Goal: Information Seeking & Learning: Learn about a topic

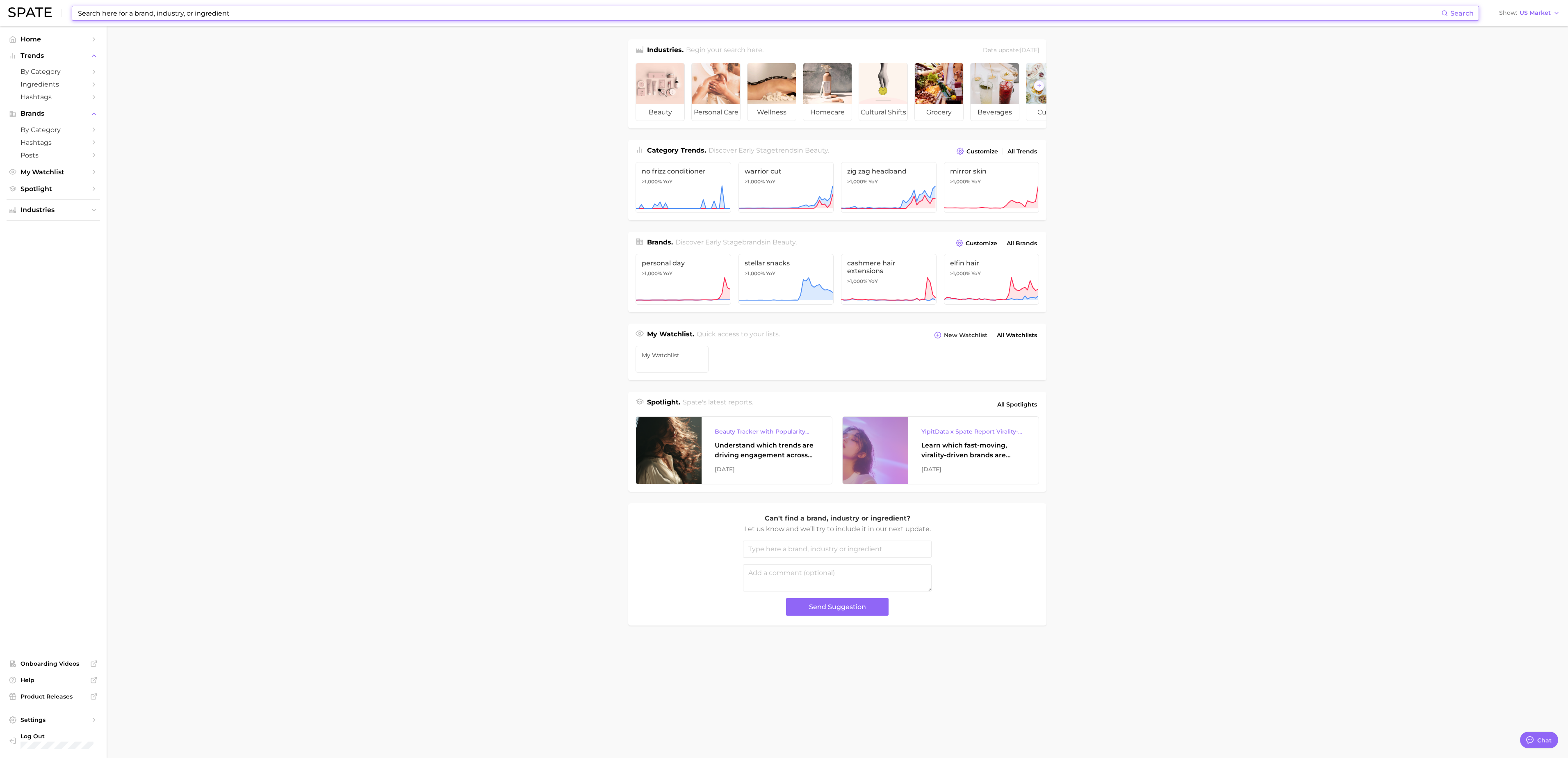
click at [296, 15] on input at bounding box center [759, 13] width 1364 height 14
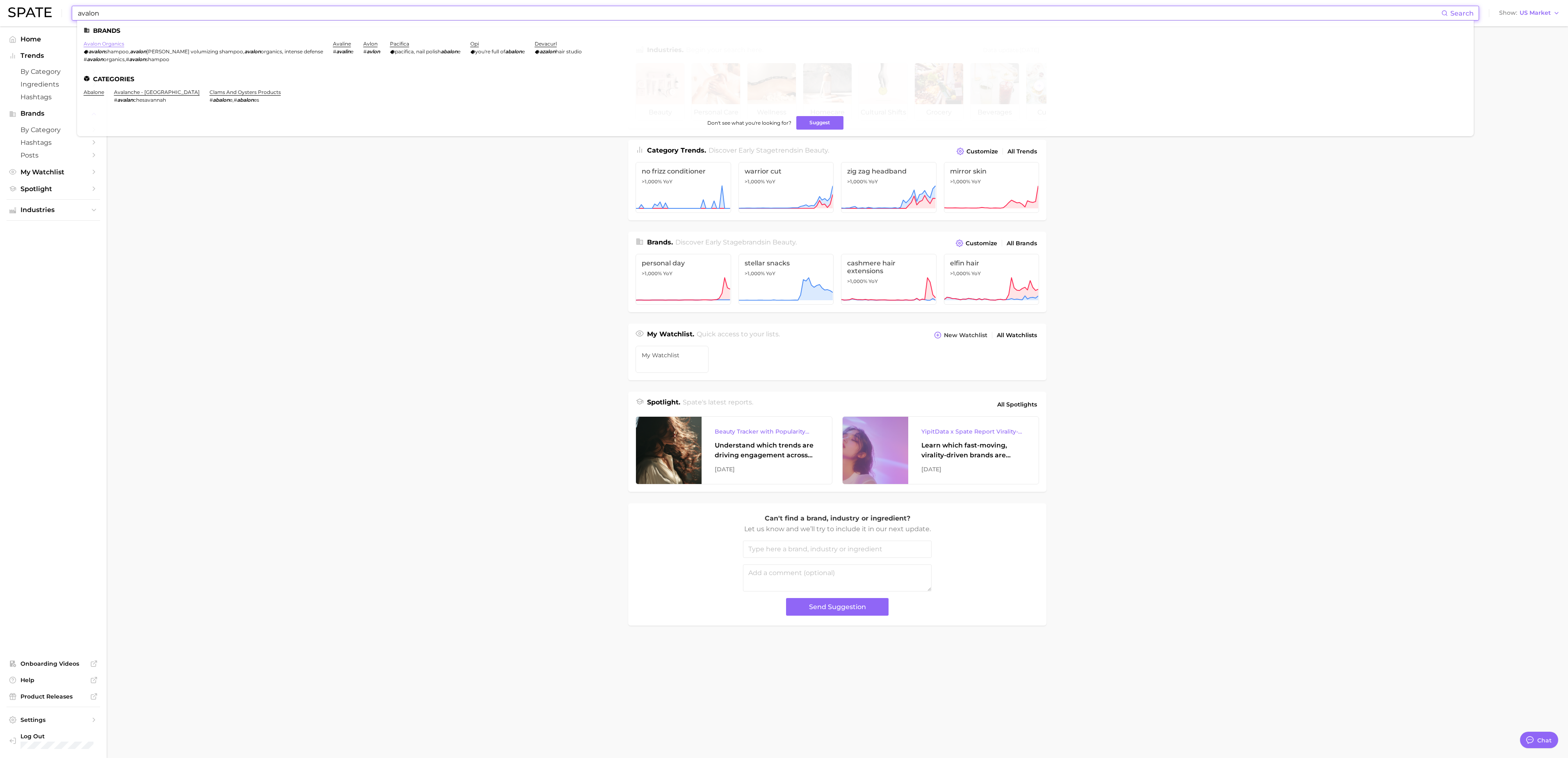
type input "avalon"
click at [100, 41] on link "avalon organics" at bounding box center [104, 44] width 41 height 6
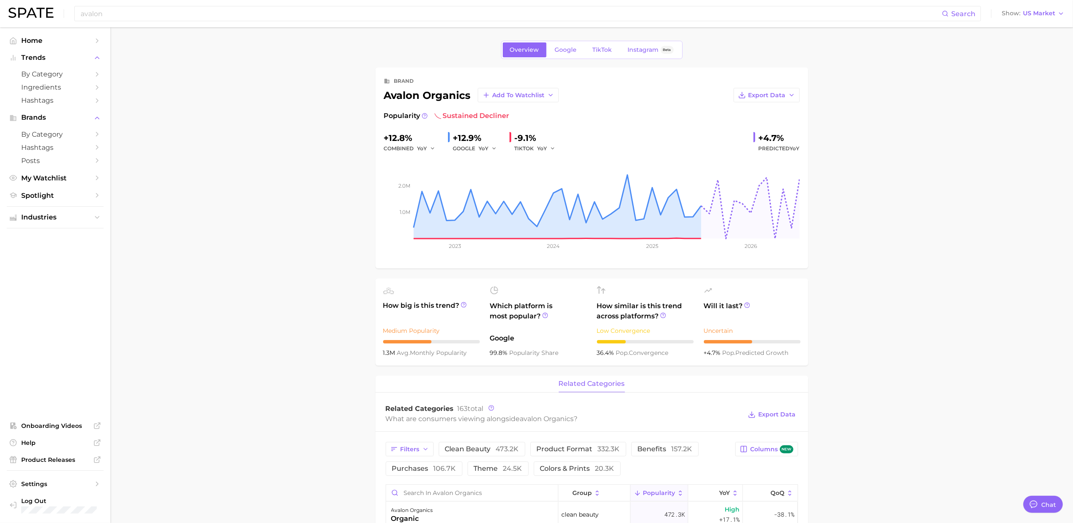
type textarea "x"
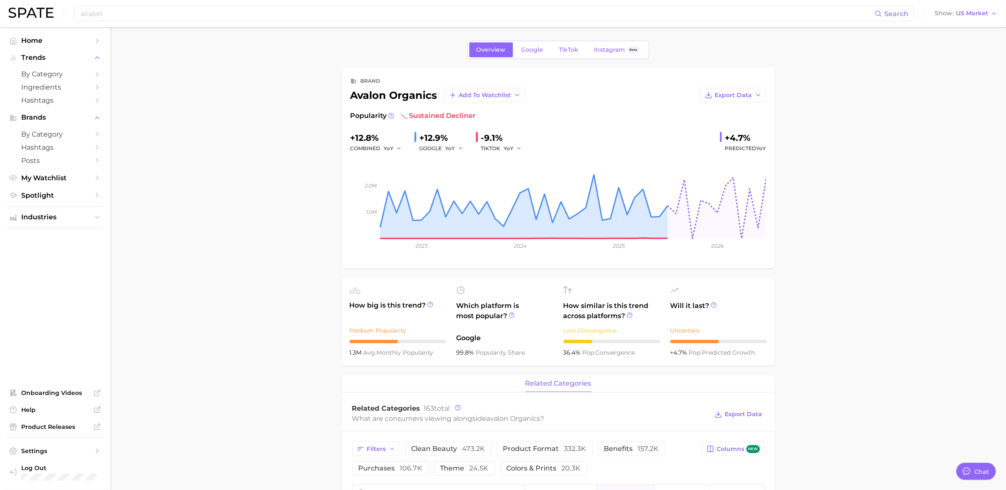
drag, startPoint x: 892, startPoint y: 94, endPoint x: 891, endPoint y: 76, distance: 18.7
click at [531, 46] on span "Google" at bounding box center [532, 49] width 22 height 7
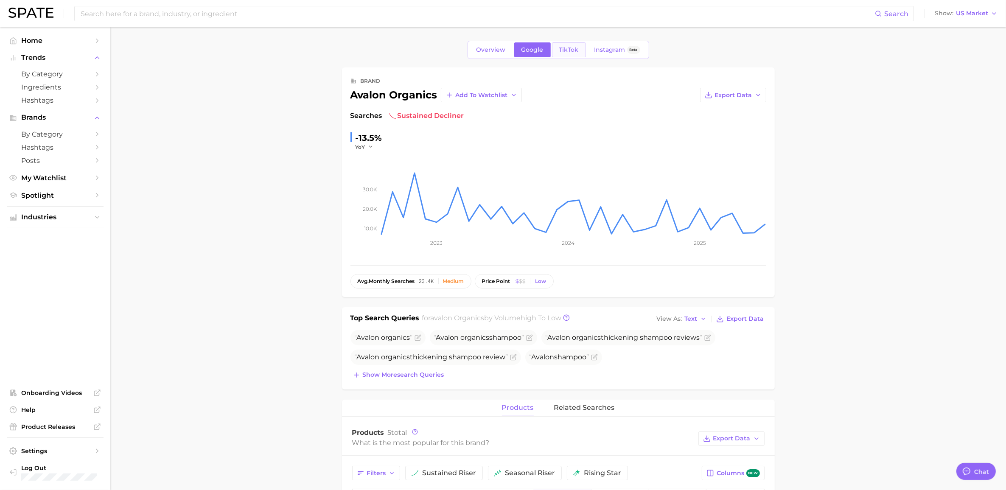
click at [571, 51] on span "TikTok" at bounding box center [569, 49] width 20 height 7
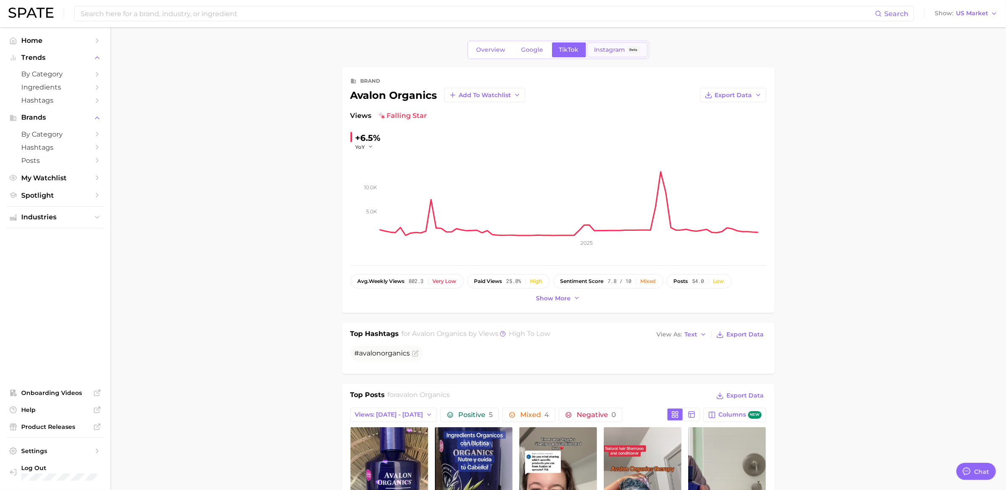
click at [613, 49] on span "Instagram" at bounding box center [609, 49] width 31 height 7
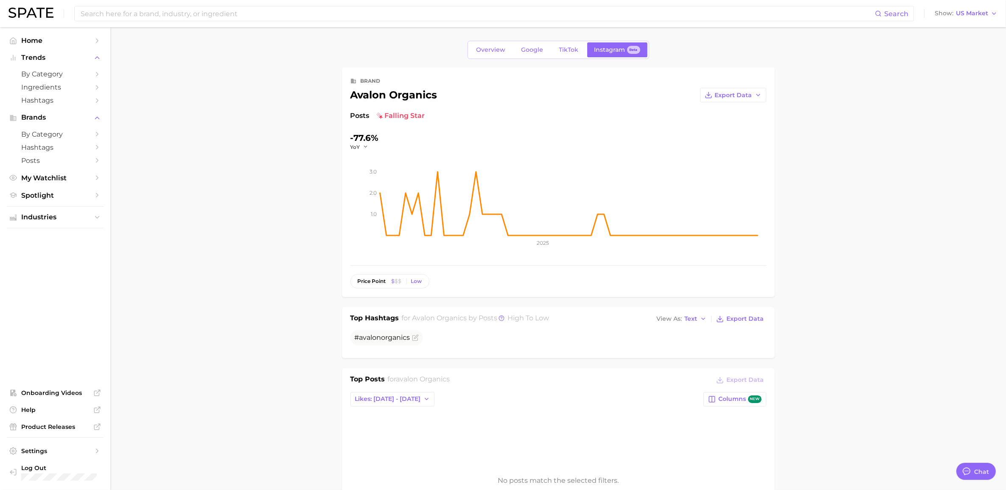
click at [480, 54] on link "Overview" at bounding box center [491, 49] width 44 height 15
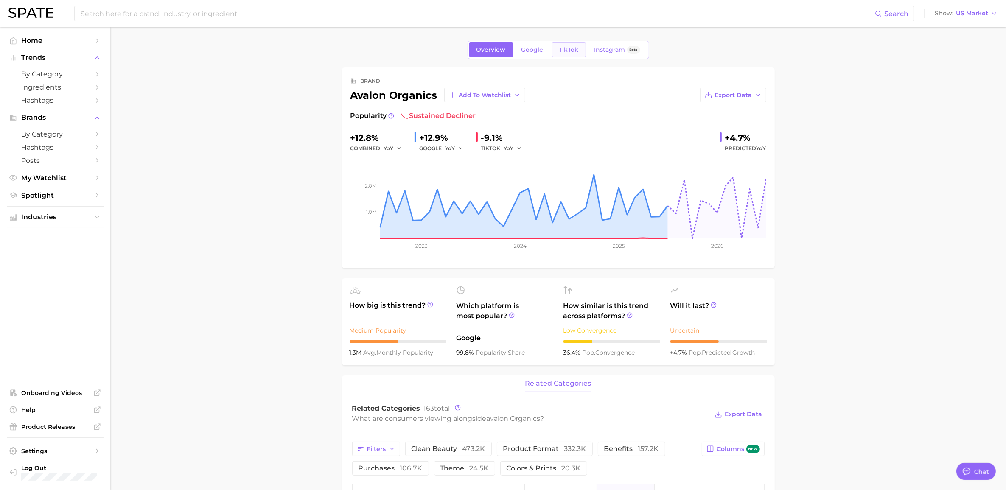
click at [561, 50] on span "TikTok" at bounding box center [569, 49] width 20 height 7
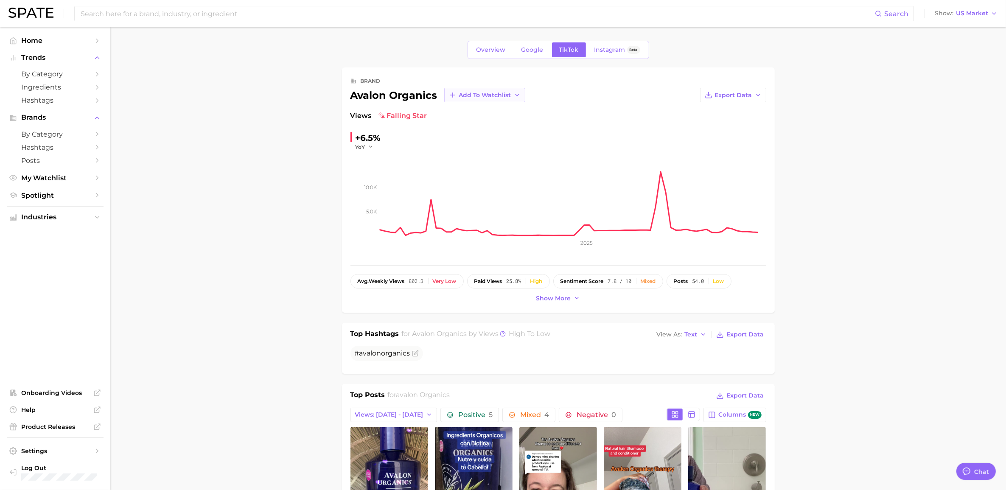
click at [470, 96] on span "Add to Watchlist" at bounding box center [485, 95] width 52 height 7
click at [475, 125] on span "My Watchlist" at bounding box center [478, 126] width 39 height 7
click at [599, 51] on span "Instagram" at bounding box center [609, 49] width 31 height 7
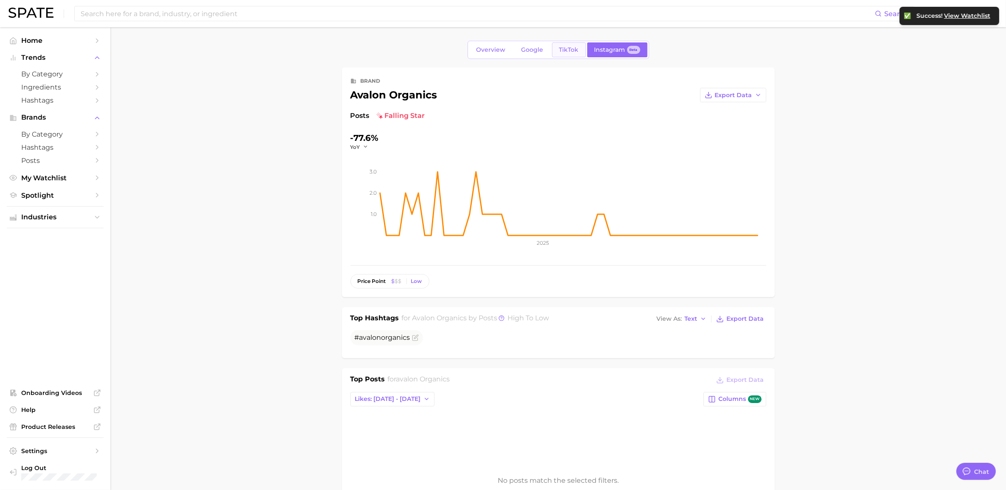
click at [580, 50] on link "TikTok" at bounding box center [569, 49] width 34 height 15
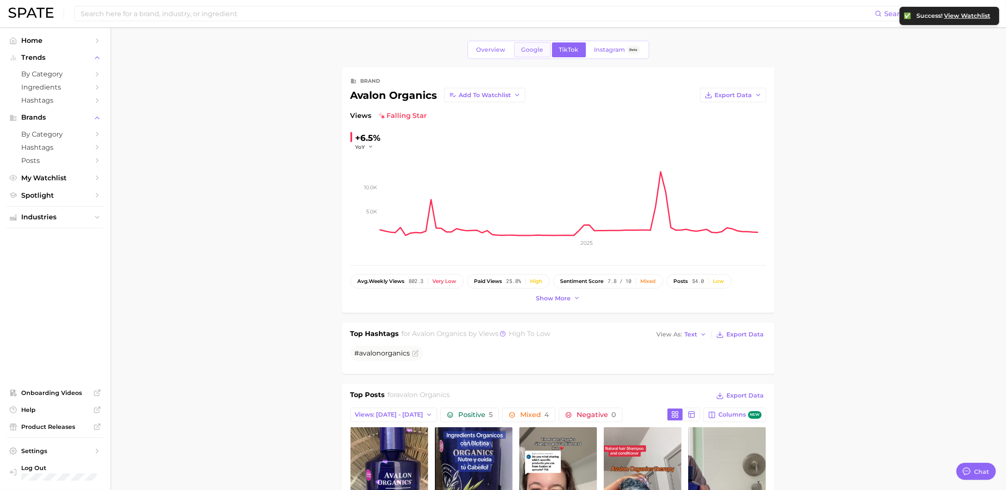
click at [536, 51] on span "Google" at bounding box center [532, 49] width 22 height 7
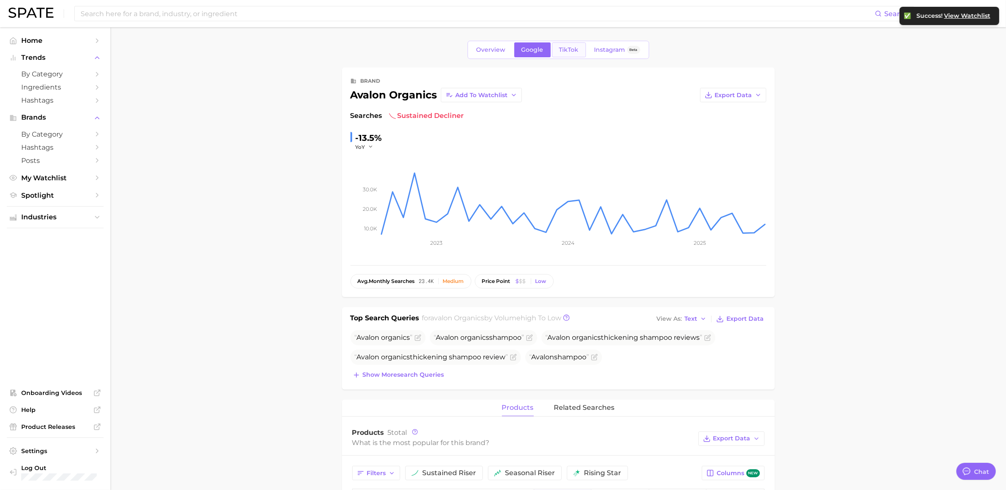
click at [575, 51] on span "TikTok" at bounding box center [569, 49] width 20 height 7
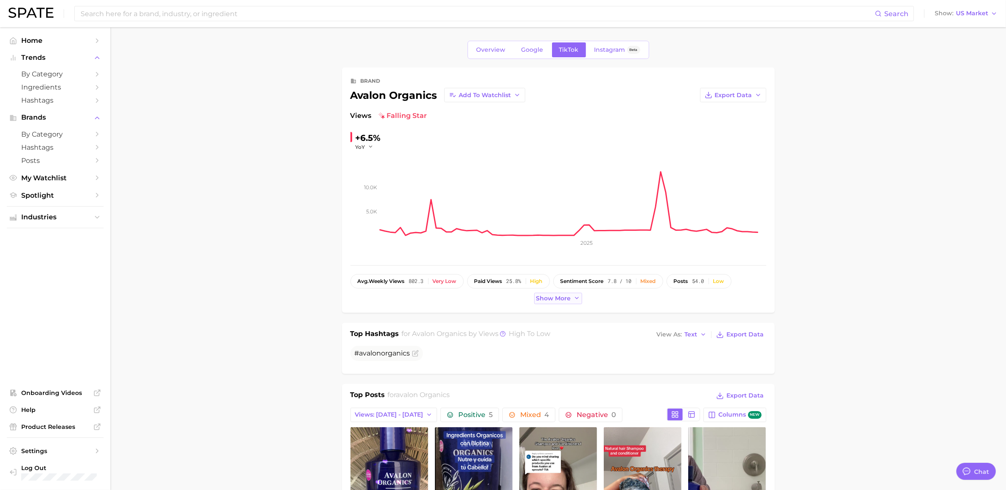
click at [565, 303] on button "Show more" at bounding box center [558, 298] width 48 height 11
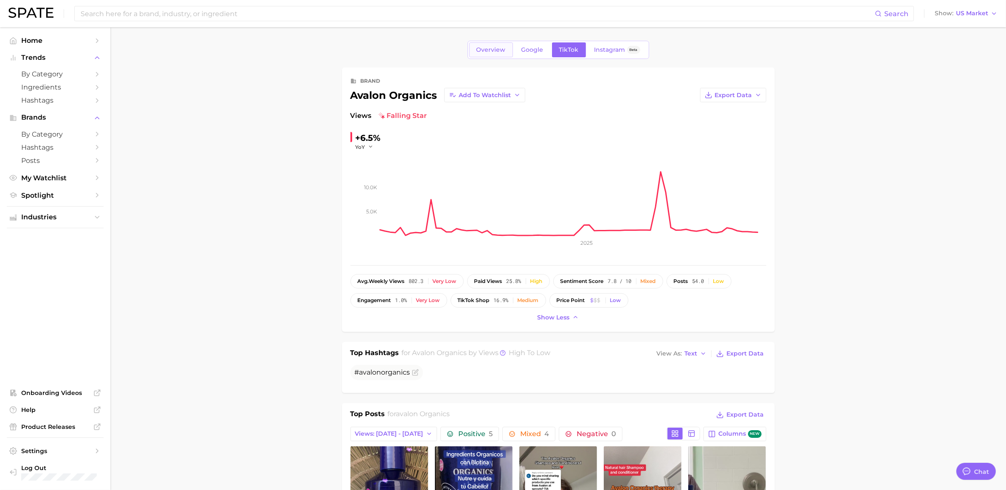
click at [490, 53] on span "Overview" at bounding box center [490, 49] width 29 height 7
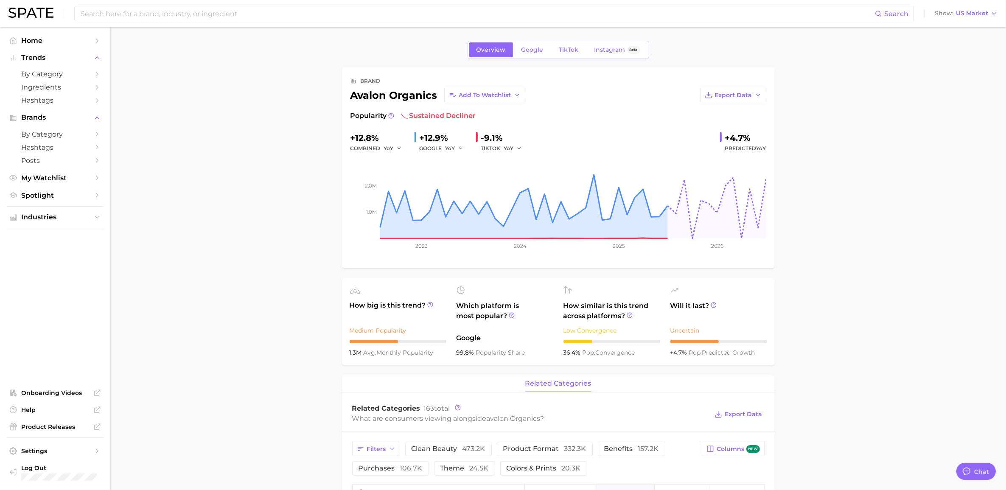
scroll to position [230, 0]
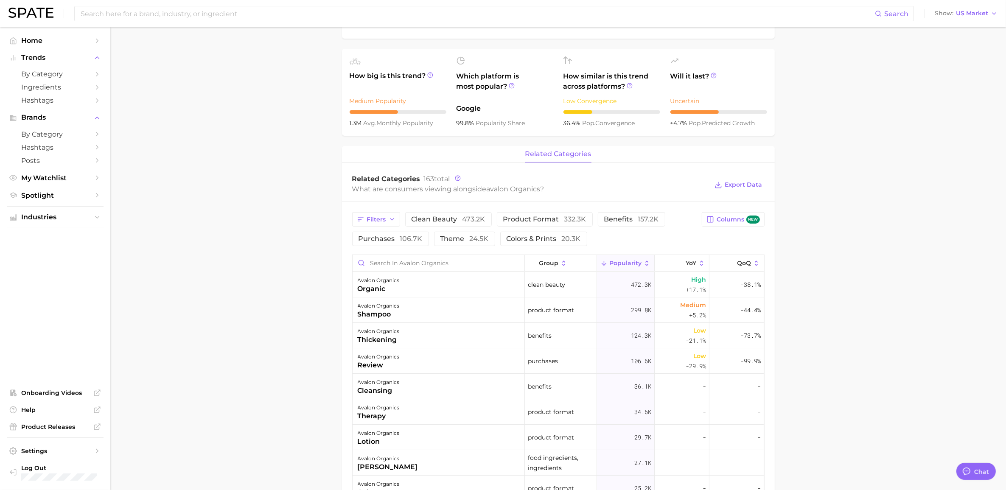
click at [140, 190] on main "Overview Google TikTok Instagram Beta brand avalon organics Add to Watchlist Ex…" at bounding box center [558, 298] width 896 height 1000
click at [124, 143] on main "Overview Google TikTok Instagram Beta brand avalon organics Add to Watchlist Ex…" at bounding box center [558, 298] width 896 height 1000
click at [193, 15] on input at bounding box center [477, 13] width 795 height 14
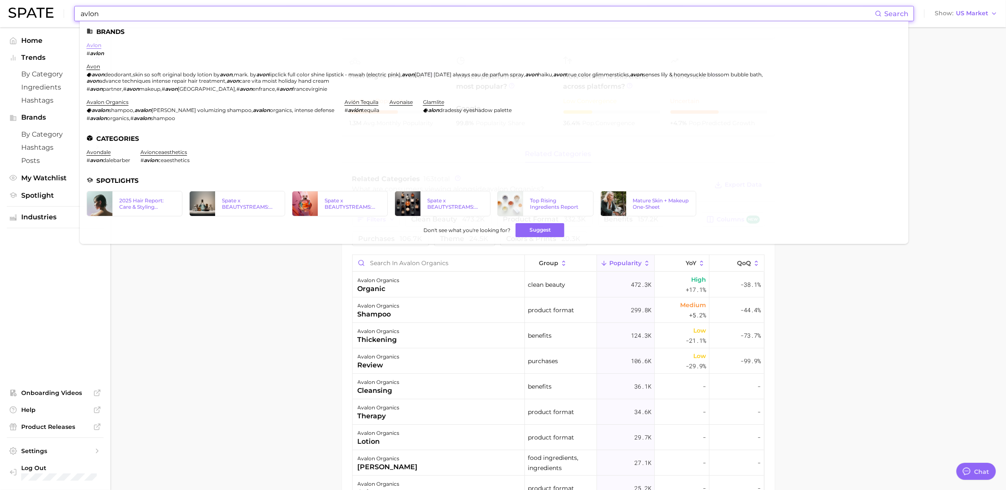
type input "avlon"
click at [88, 43] on link "avlon" at bounding box center [94, 45] width 15 height 6
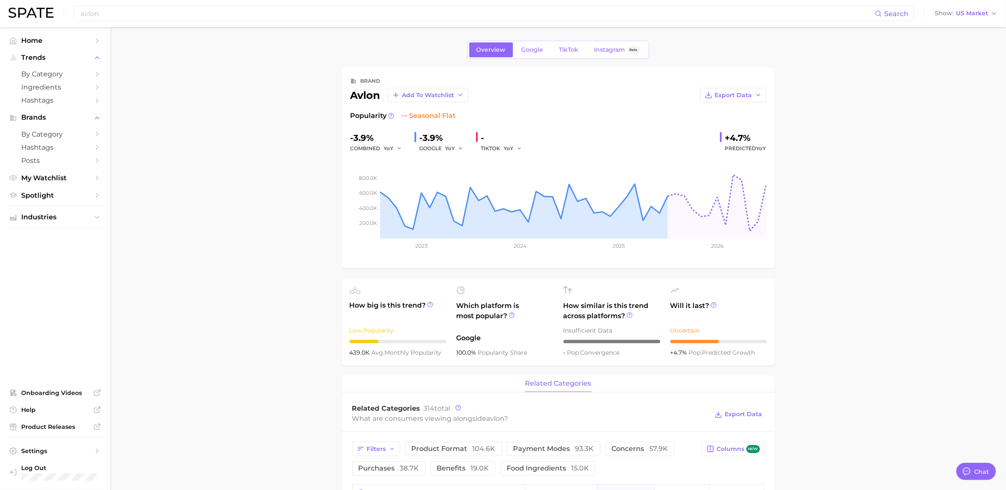
drag, startPoint x: 174, startPoint y: 259, endPoint x: 197, endPoint y: 274, distance: 27.9
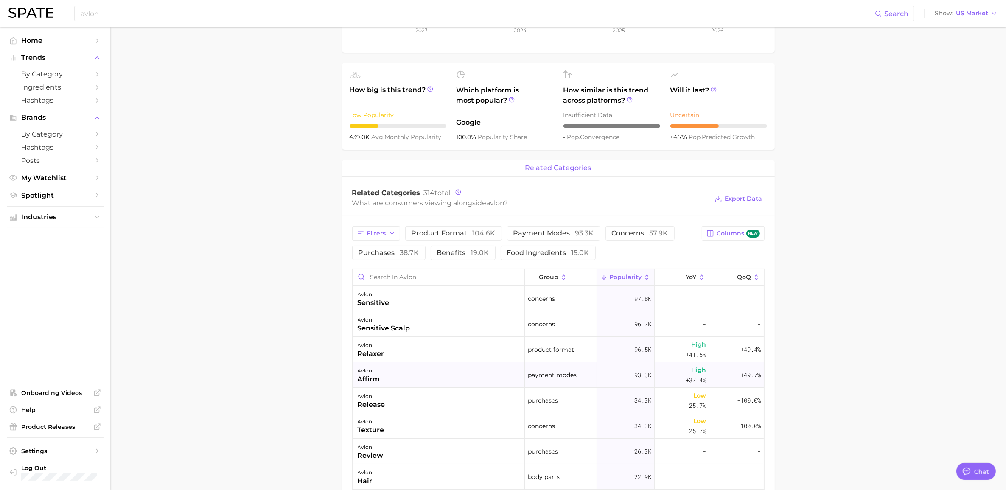
scroll to position [230, 0]
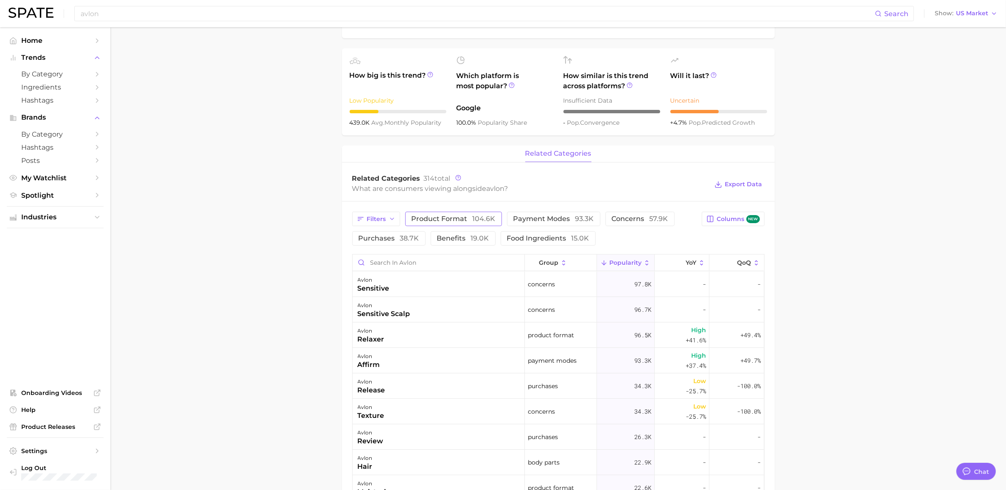
click at [458, 221] on span "product format 104.6k" at bounding box center [454, 219] width 84 height 7
click at [986, 317] on main "Overview Google TikTok Instagram Beta brand avlon Add to Watchlist Export Data …" at bounding box center [558, 297] width 896 height 1000
